Goal: Check status: Check status

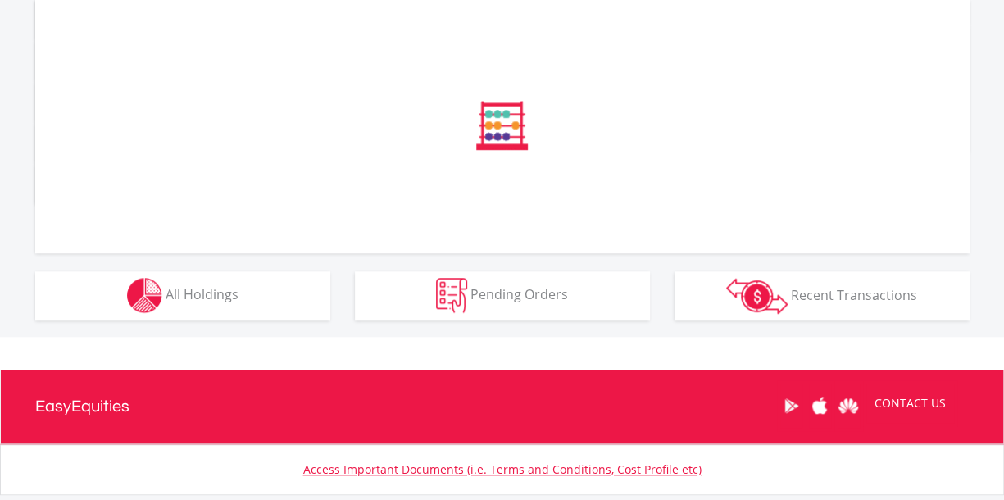
scroll to position [566, 0]
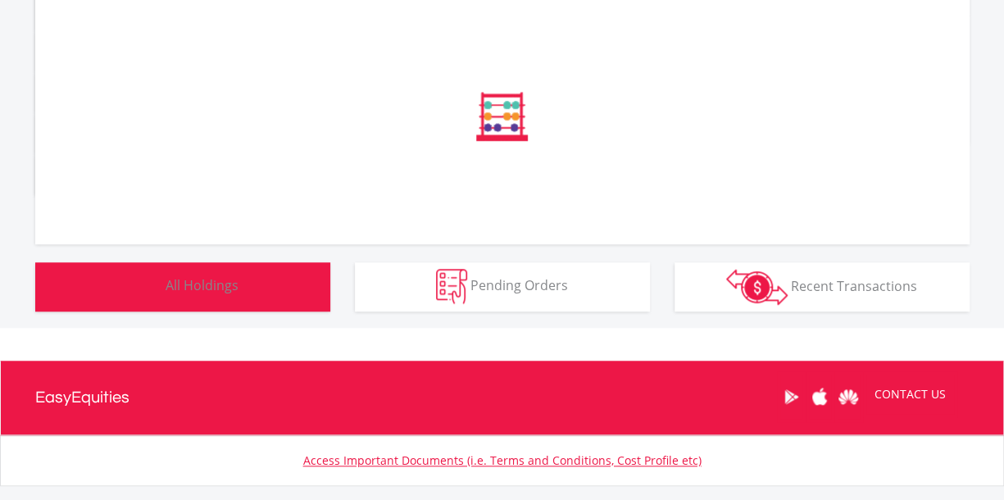
click at [279, 286] on body "My Investments Invest Now New Listings Sell My Recurring Investments Pending Or…" at bounding box center [502, 23] width 1004 height 1178
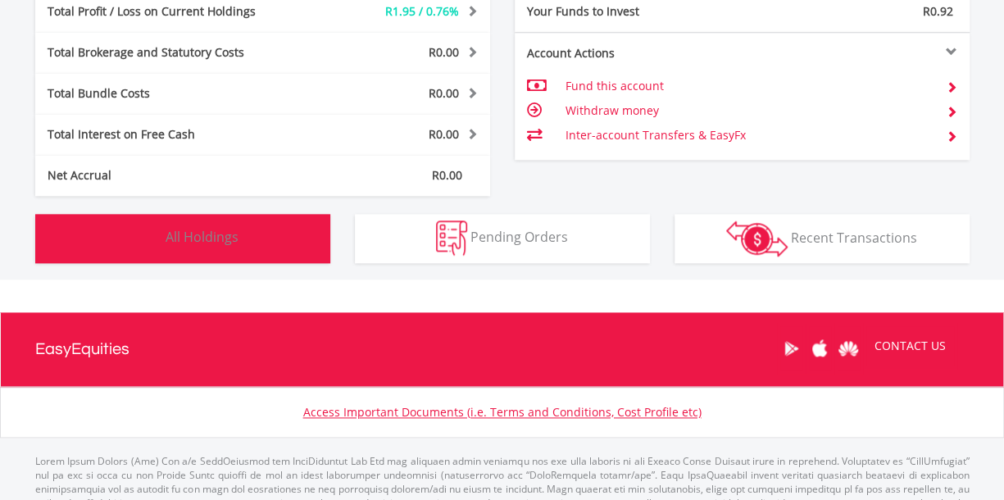
scroll to position [157, 311]
click at [233, 224] on button "Holdings All Holdings" at bounding box center [182, 238] width 295 height 49
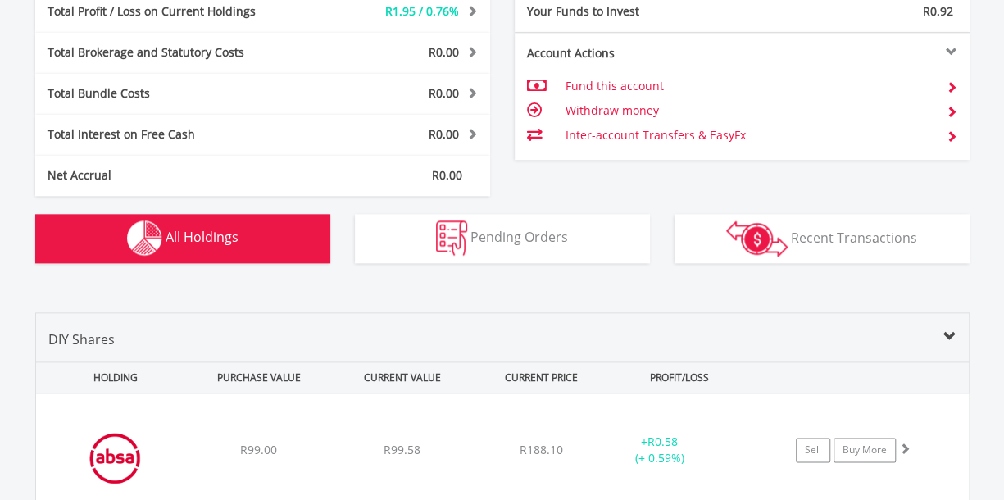
scroll to position [1148, 0]
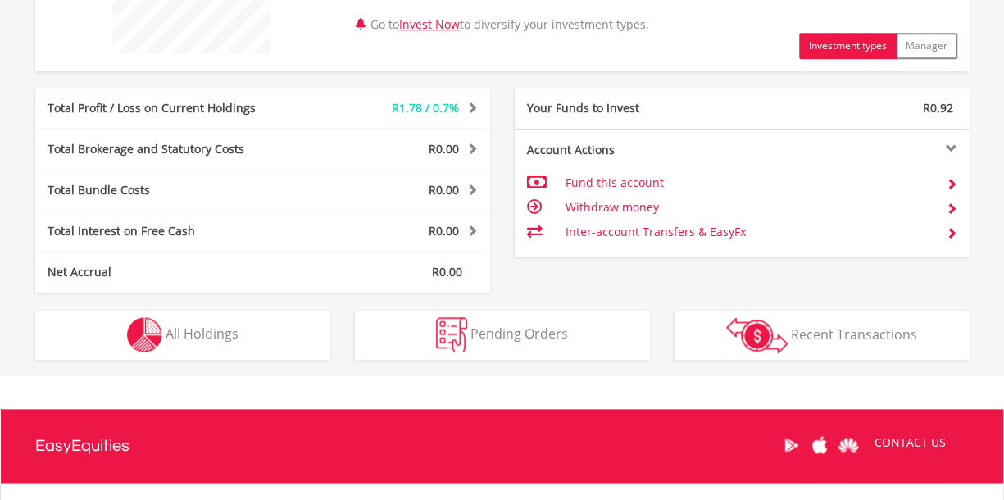
scroll to position [742, 0]
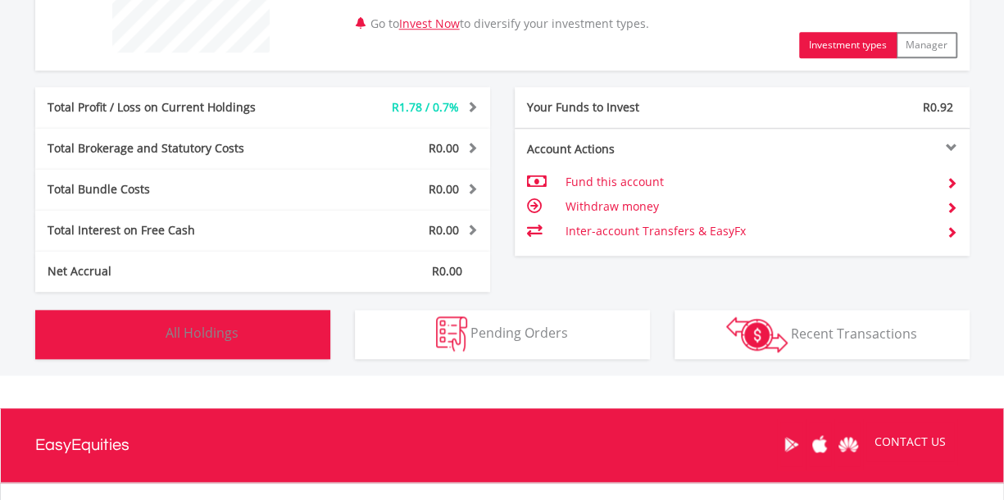
click at [279, 343] on button "Holdings All Holdings" at bounding box center [182, 334] width 295 height 49
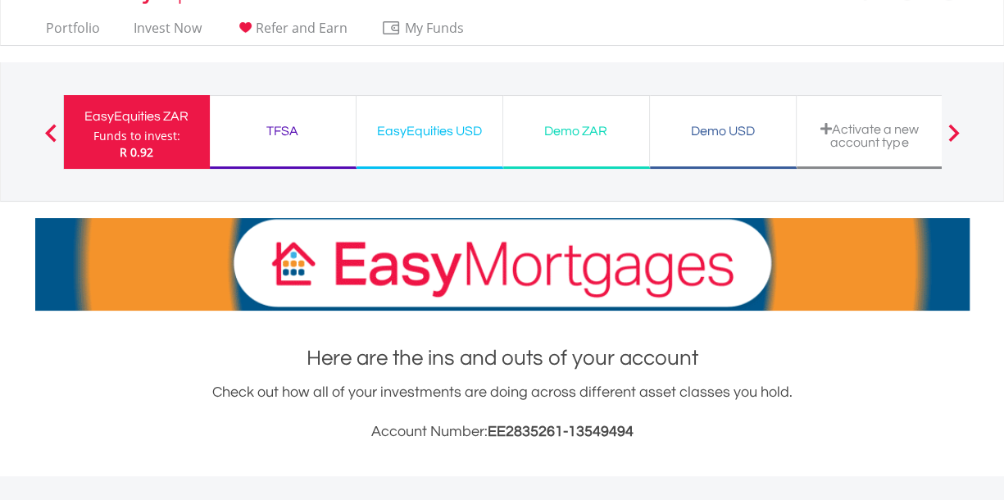
scroll to position [0, 0]
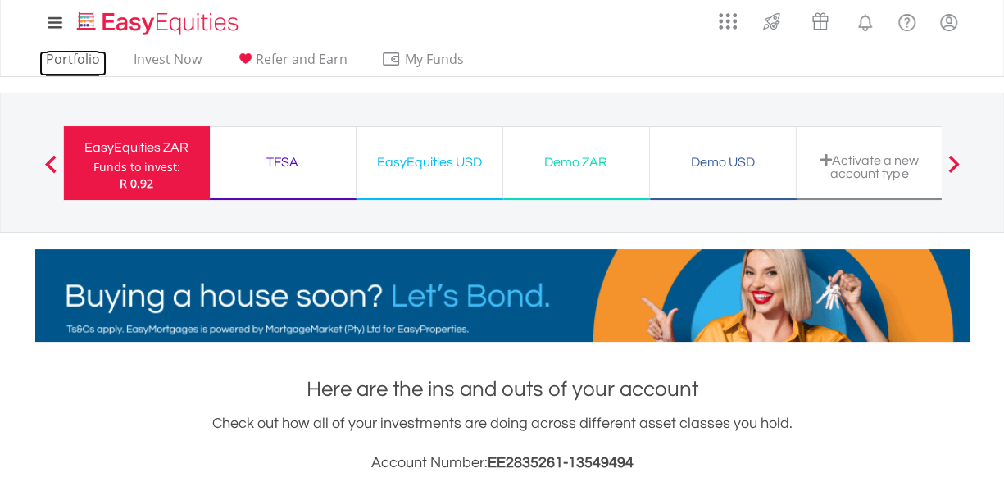
click at [66, 58] on link "Portfolio" at bounding box center [72, 63] width 67 height 25
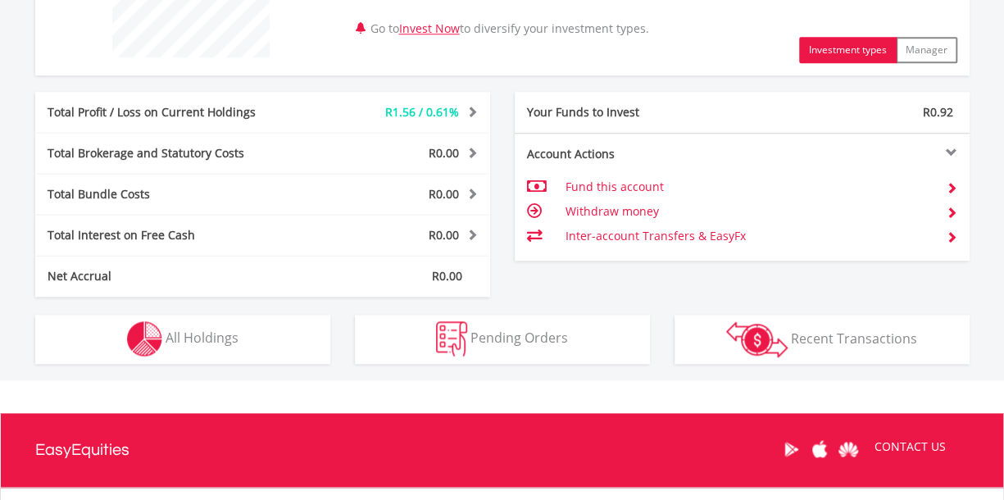
scroll to position [738, 0]
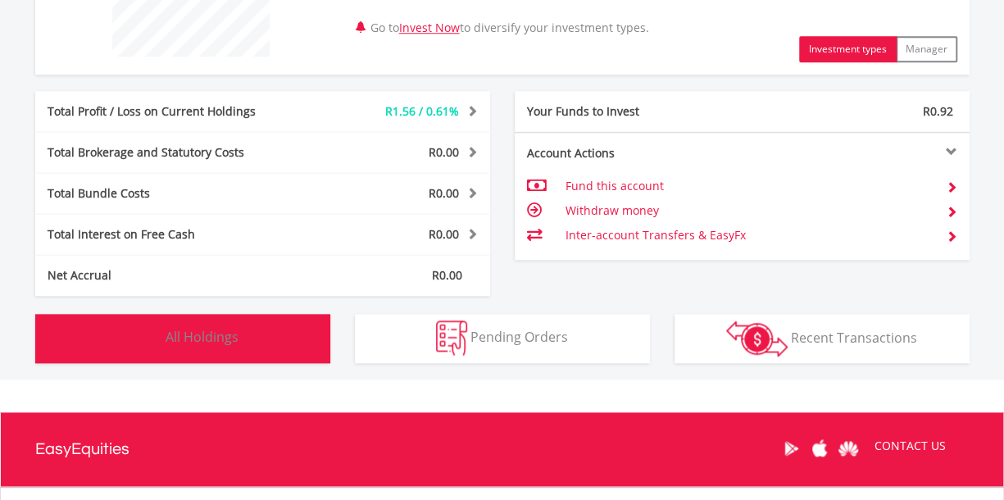
click at [240, 342] on button "Holdings All Holdings" at bounding box center [182, 338] width 295 height 49
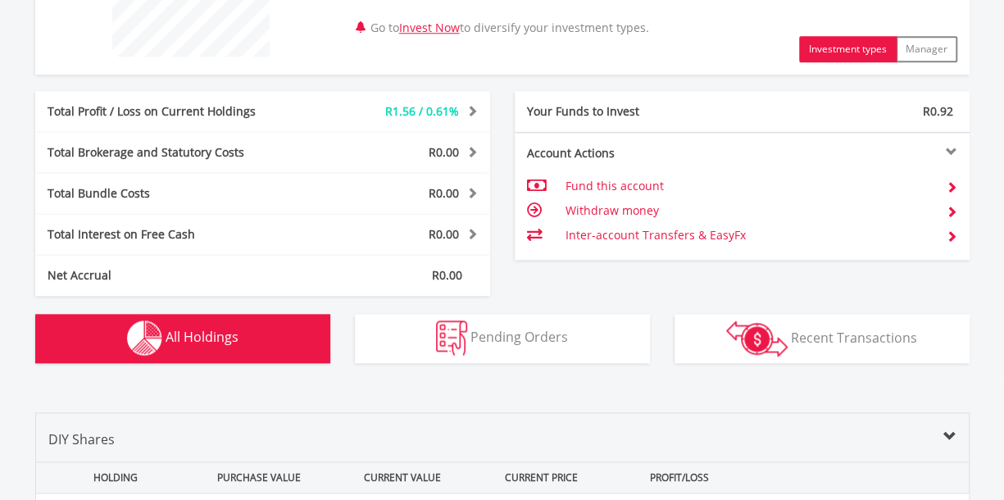
scroll to position [1148, 0]
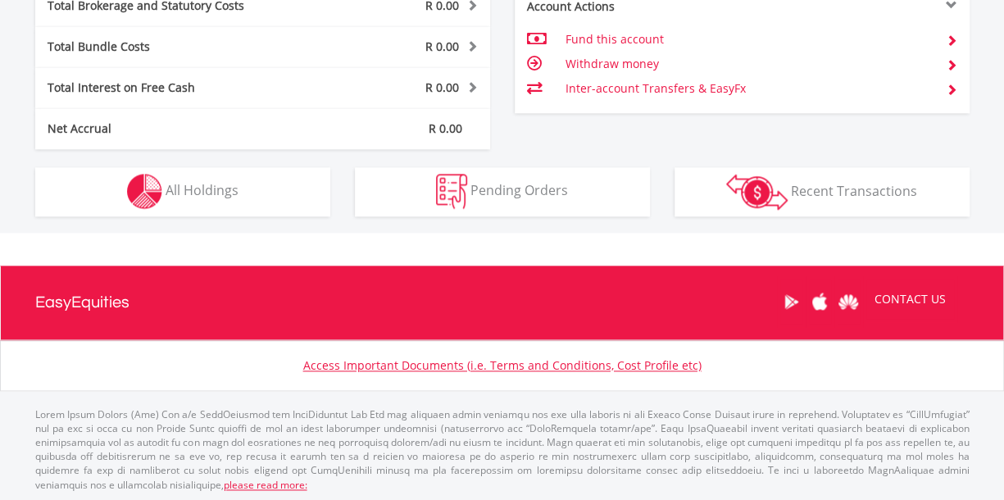
scroll to position [157, 311]
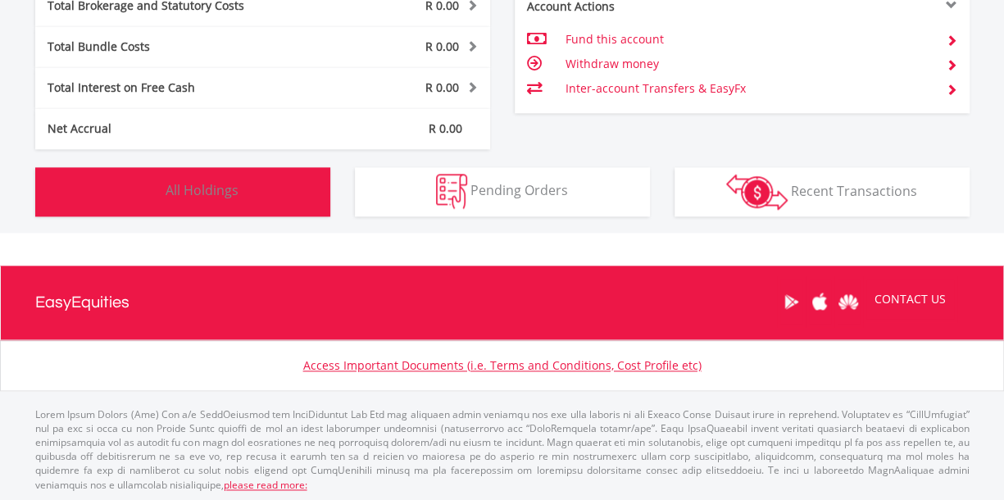
click at [282, 199] on button "Holdings All Holdings" at bounding box center [182, 191] width 295 height 49
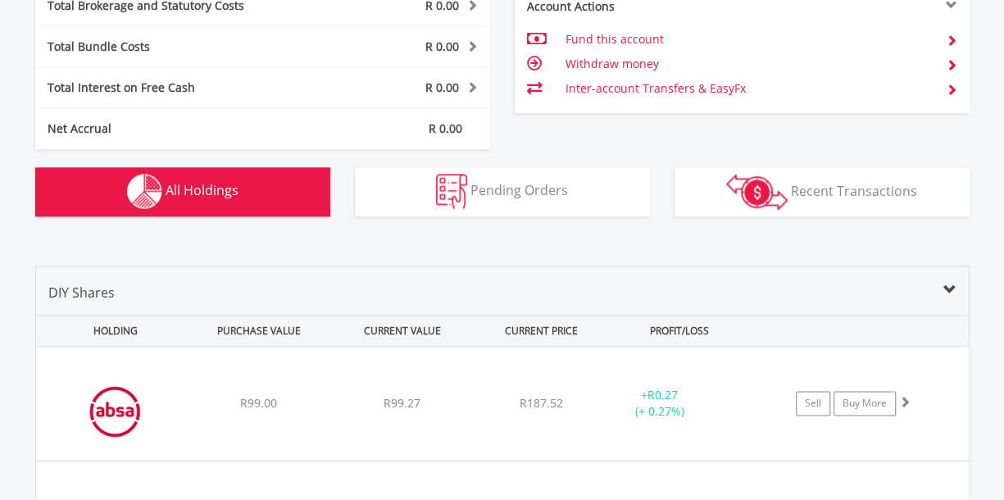
scroll to position [1148, 0]
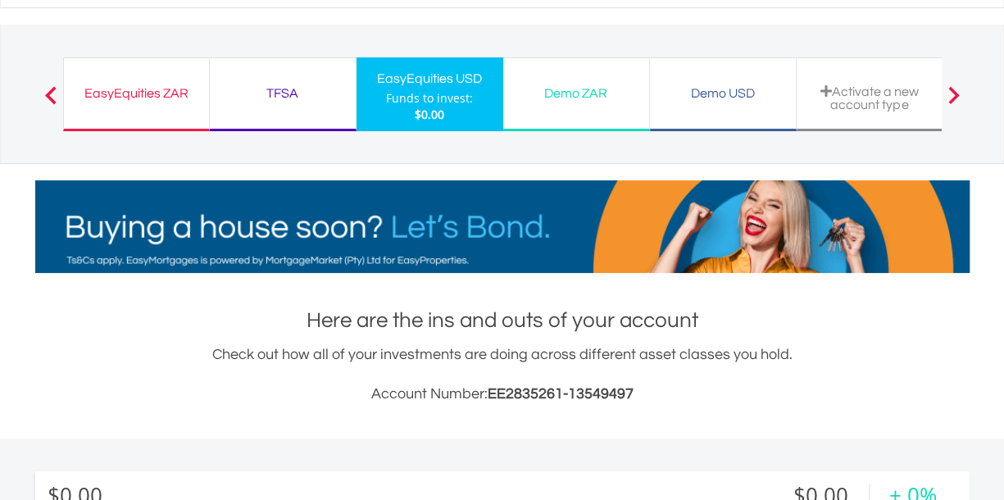
scroll to position [66, 0]
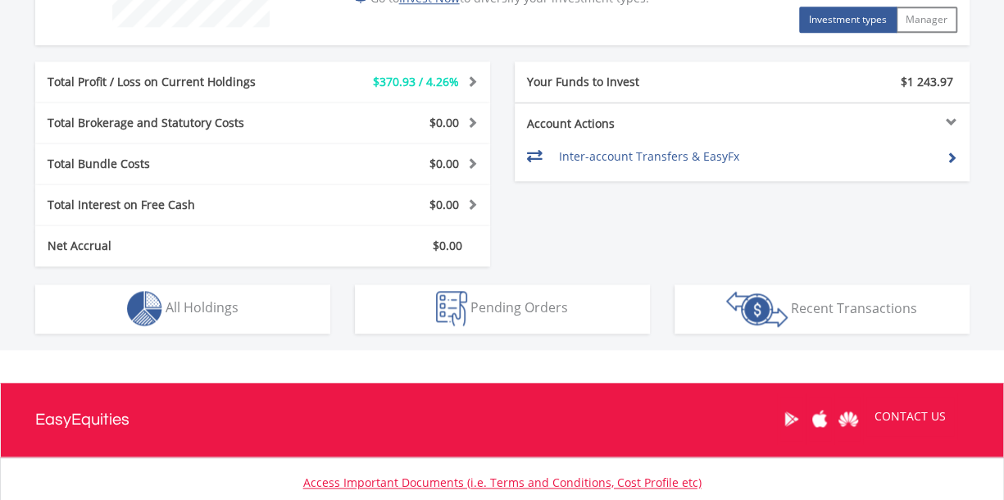
scroll to position [776, 0]
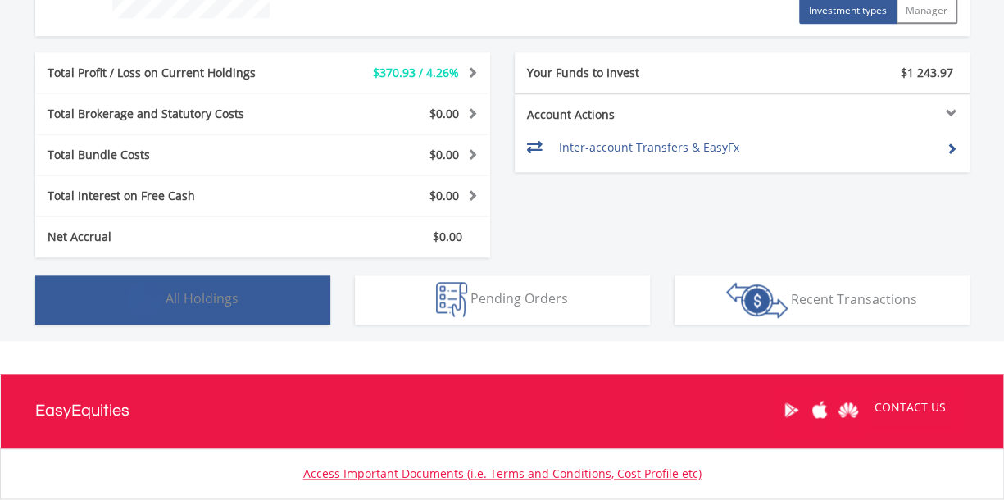
click at [277, 306] on button "Holdings All Holdings" at bounding box center [182, 299] width 295 height 49
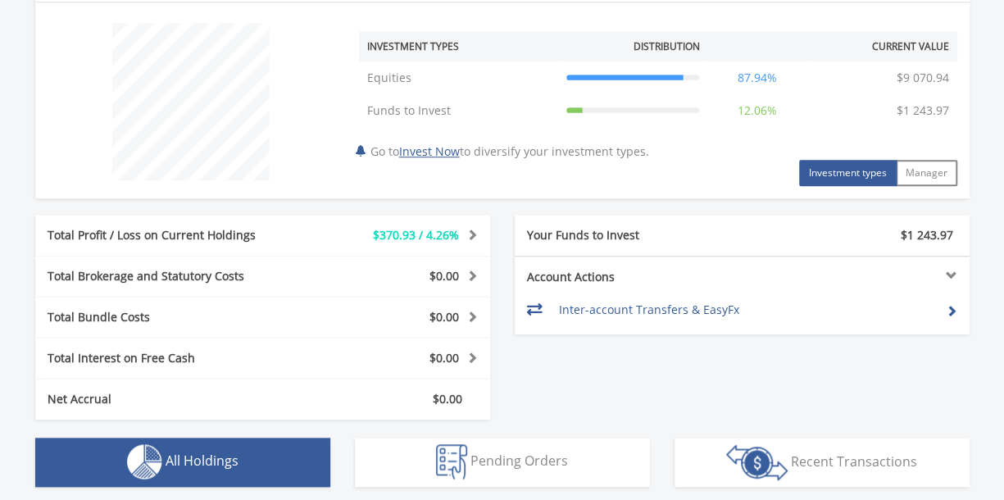
scroll to position [616, 0]
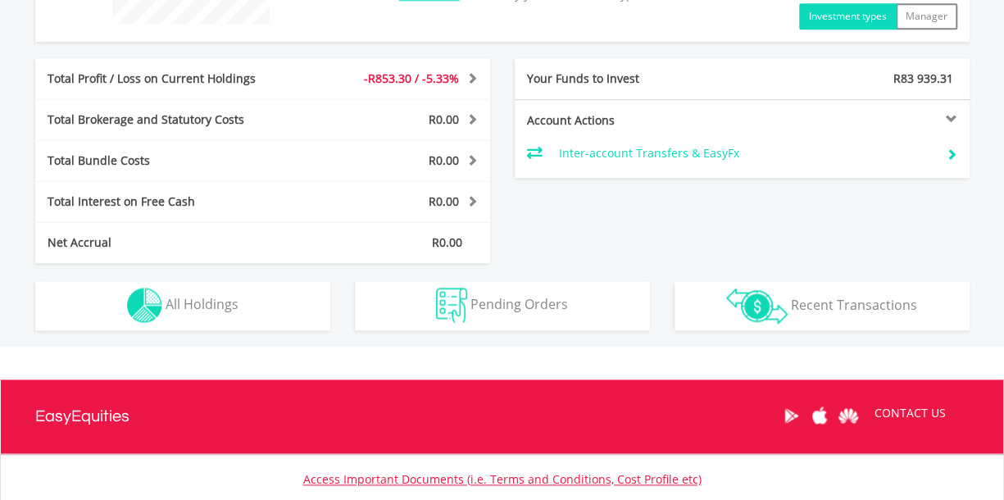
scroll to position [771, 0]
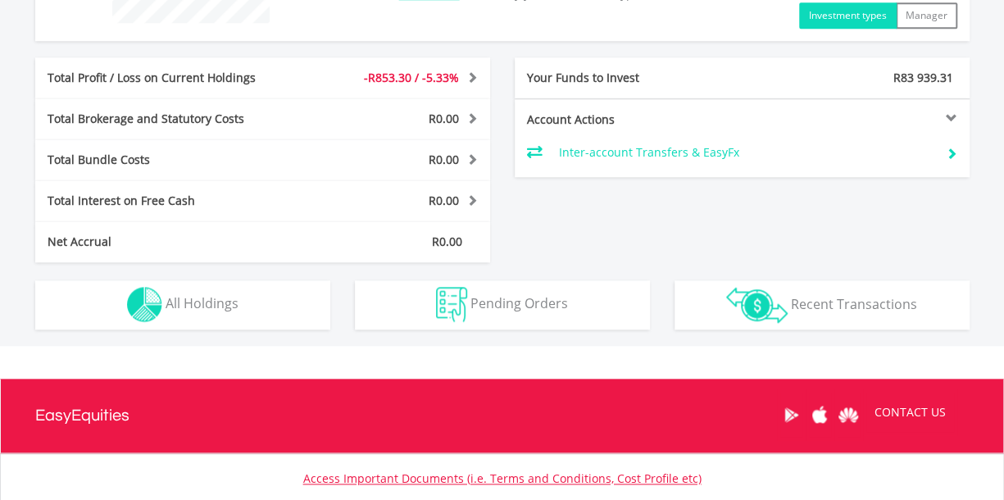
click at [440, 234] on span "R0.00" at bounding box center [447, 242] width 30 height 16
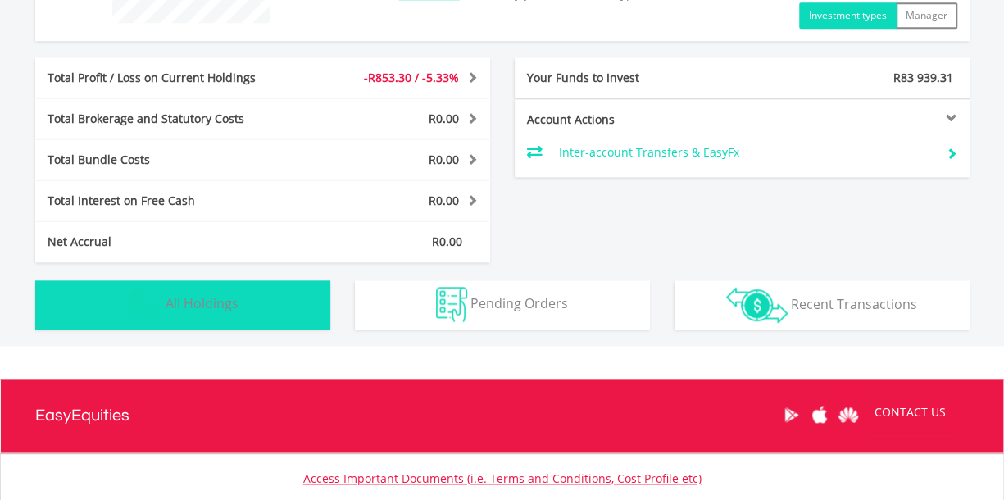
click at [271, 297] on button "Holdings All Holdings" at bounding box center [182, 304] width 295 height 49
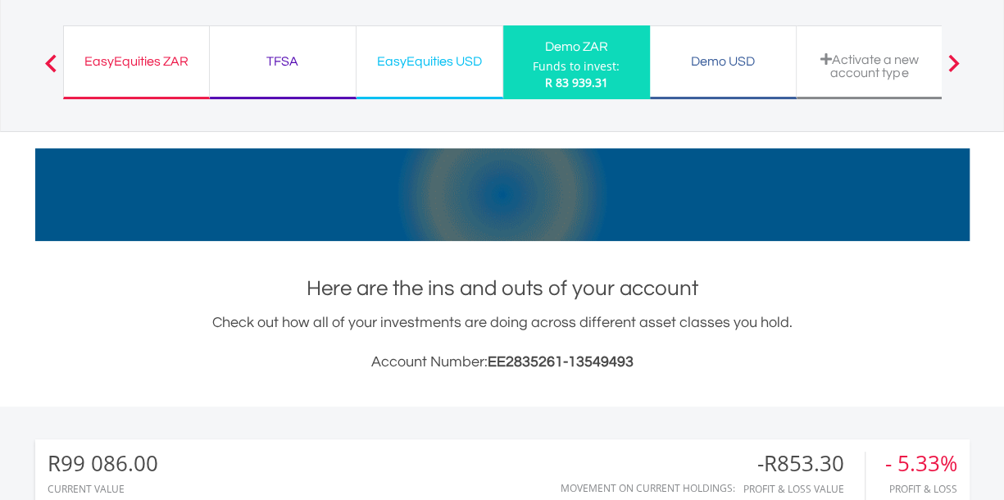
scroll to position [0, 0]
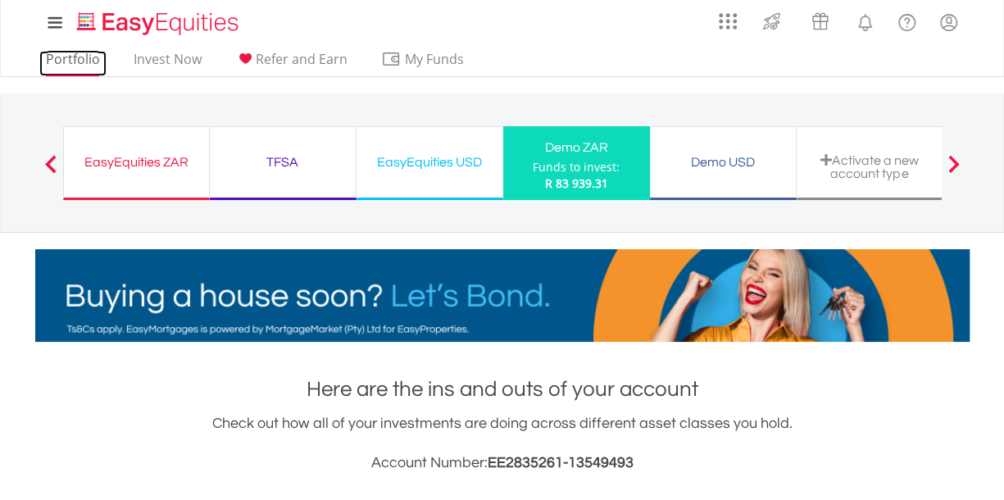
click at [55, 61] on link "Portfolio" at bounding box center [72, 63] width 67 height 25
